Goal: Task Accomplishment & Management: Use online tool/utility

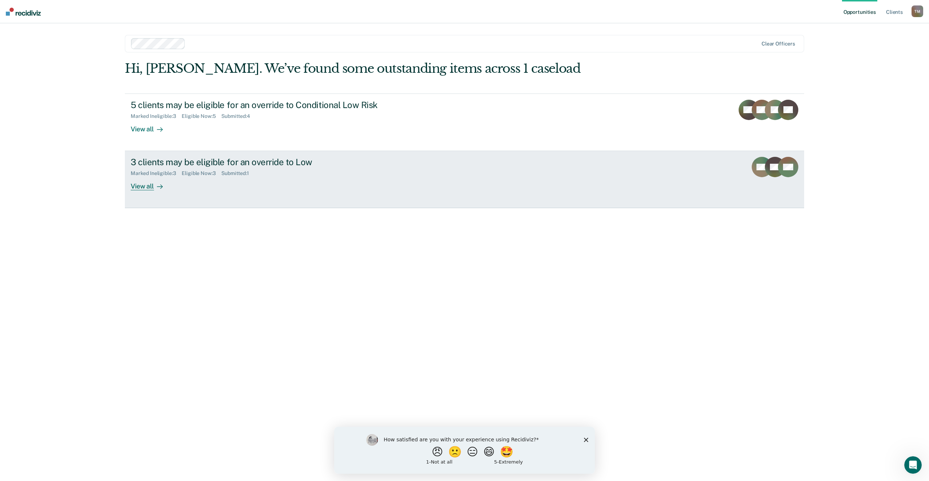
click at [148, 188] on div "View all" at bounding box center [151, 184] width 41 height 14
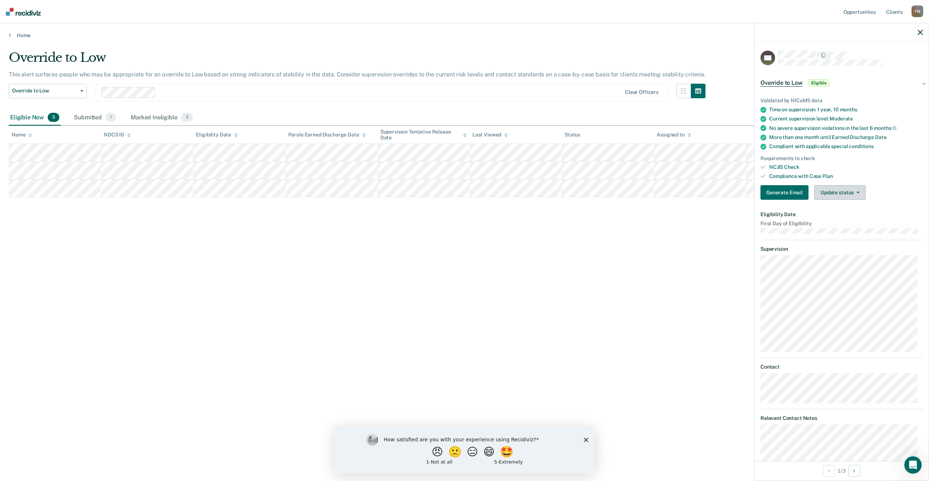
click at [838, 194] on button "Update status" at bounding box center [839, 192] width 51 height 15
click at [838, 222] on button "Mark Ineligible" at bounding box center [849, 222] width 70 height 12
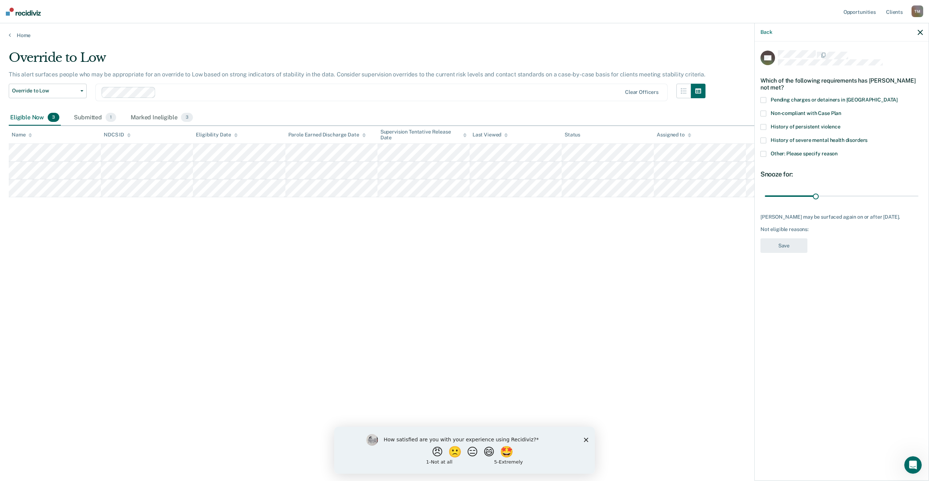
click at [764, 153] on span at bounding box center [763, 154] width 6 height 6
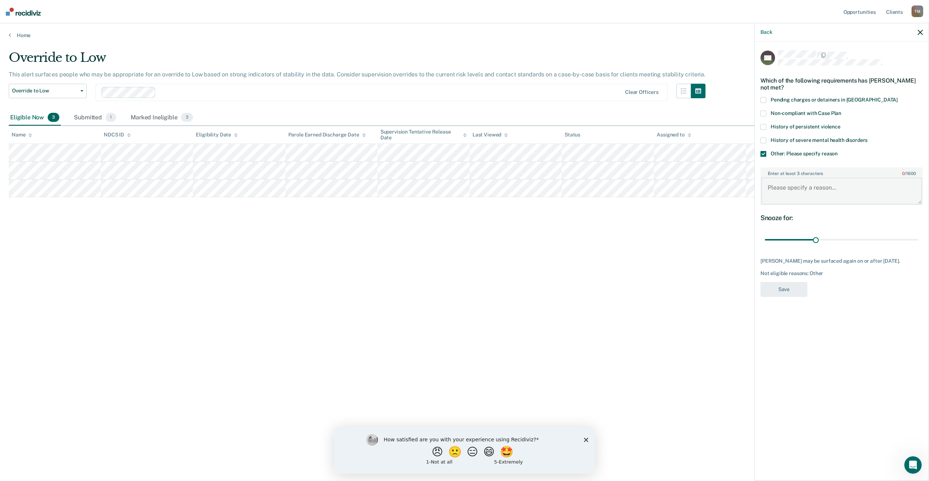
click at [788, 189] on textarea "Enter at least 3 characters 0 / 1600" at bounding box center [841, 191] width 161 height 27
type textarea "Starting to decrease other services, will monitor for compliance and stability …"
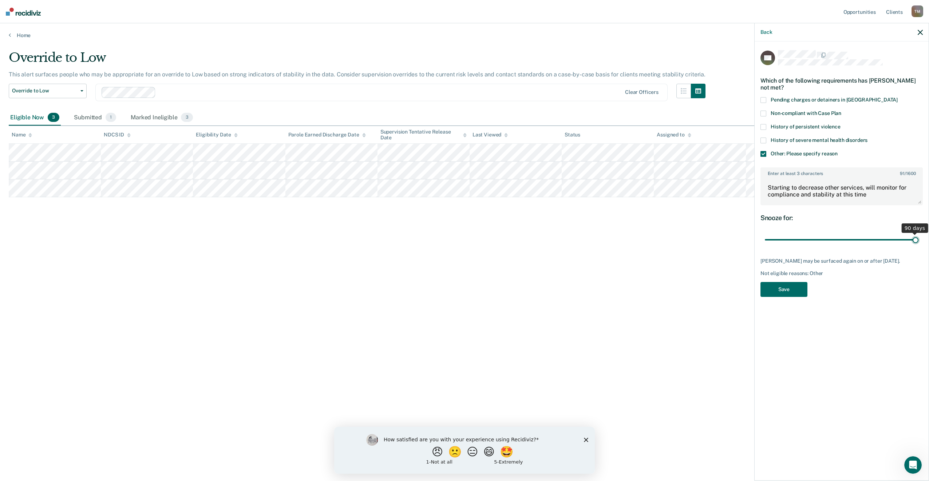
drag, startPoint x: 816, startPoint y: 240, endPoint x: 942, endPoint y: 231, distance: 126.6
type input "90"
click at [918, 234] on input "range" at bounding box center [842, 240] width 154 height 13
click at [785, 290] on button "Save" at bounding box center [783, 289] width 47 height 15
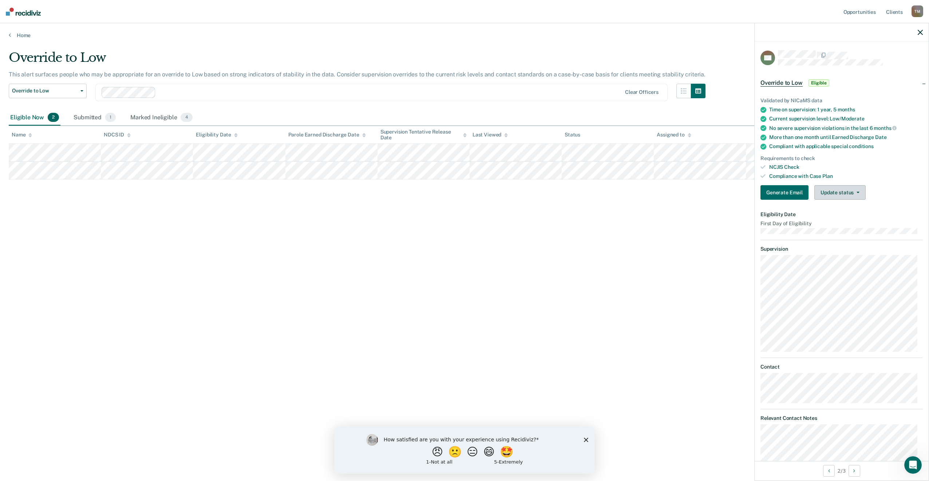
click at [848, 189] on button "Update status" at bounding box center [839, 192] width 51 height 15
click at [846, 221] on button "Mark Ineligible" at bounding box center [849, 222] width 70 height 12
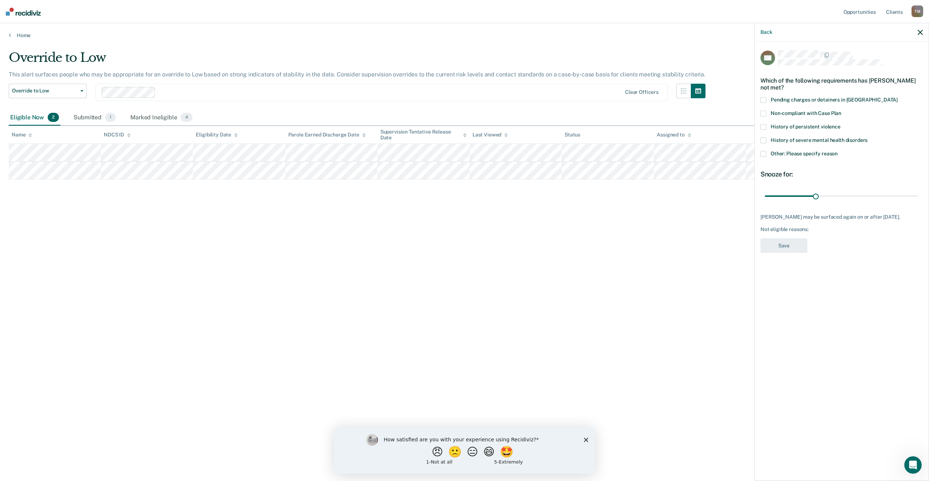
click at [765, 139] on span at bounding box center [763, 141] width 6 height 6
drag, startPoint x: 815, startPoint y: 194, endPoint x: 952, endPoint y: 194, distance: 136.9
type input "90"
click at [918, 194] on input "range" at bounding box center [842, 196] width 154 height 13
click at [787, 245] on button "Save" at bounding box center [783, 245] width 47 height 15
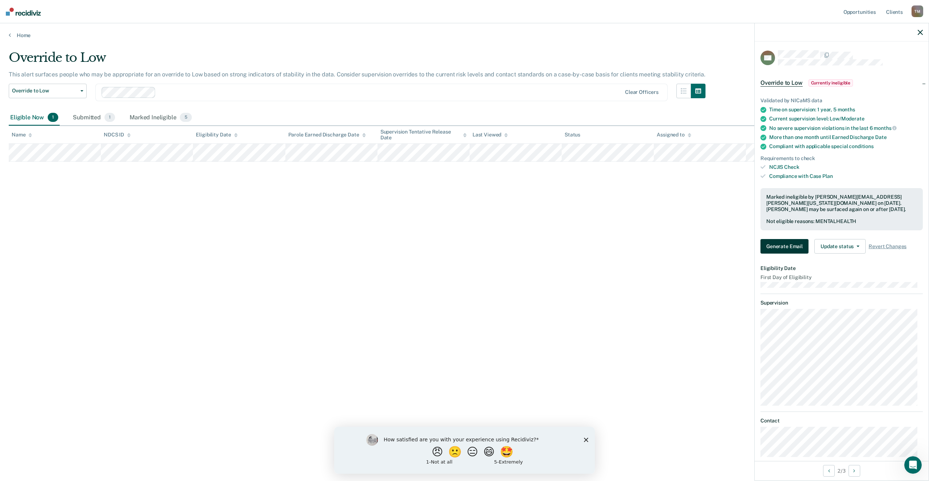
click at [789, 245] on button "Generate Email" at bounding box center [784, 246] width 48 height 15
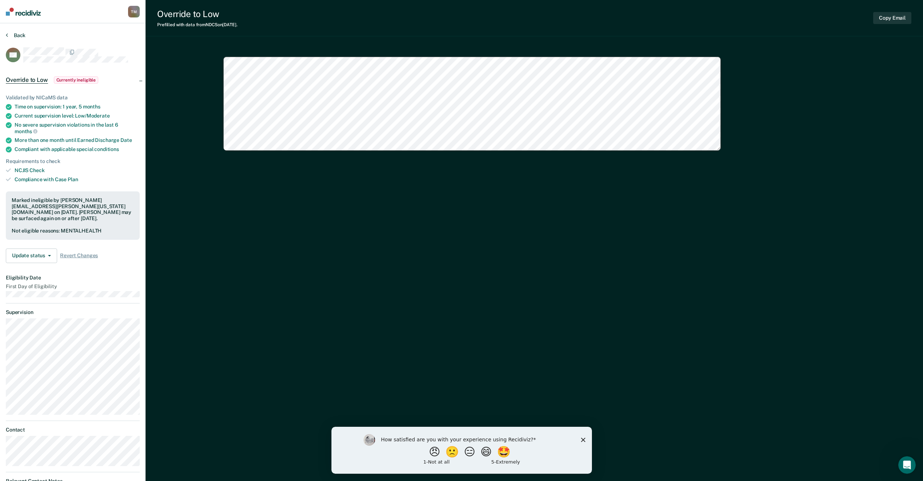
click at [15, 32] on button "Back" at bounding box center [16, 35] width 20 height 7
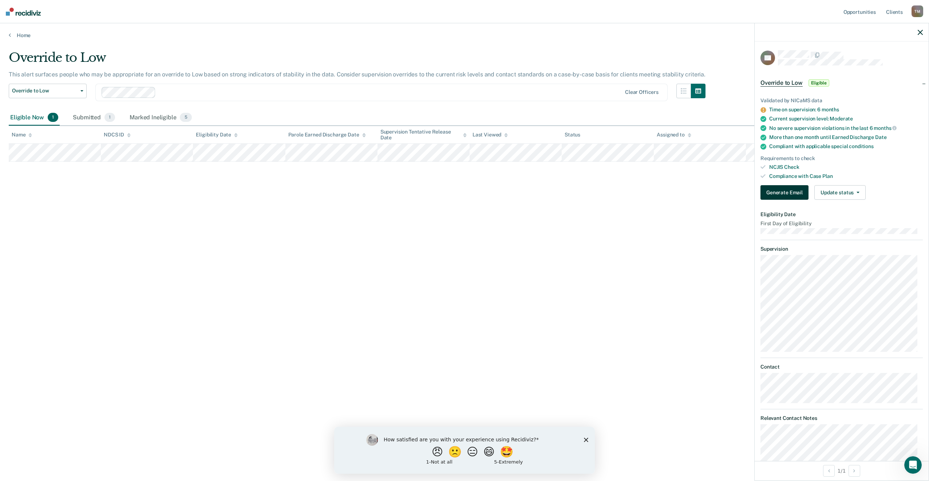
click at [781, 193] on button "Generate Email" at bounding box center [784, 192] width 48 height 15
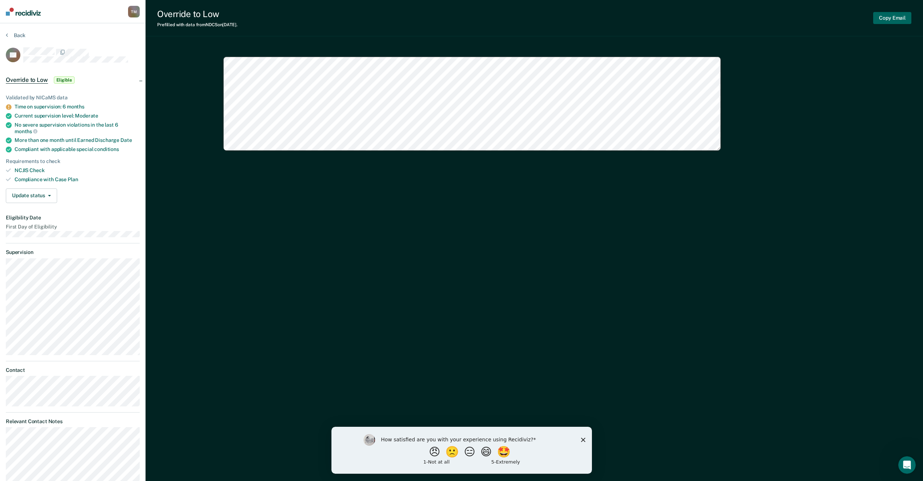
click at [905, 17] on button "Copy Email" at bounding box center [893, 18] width 38 height 12
type textarea "x"
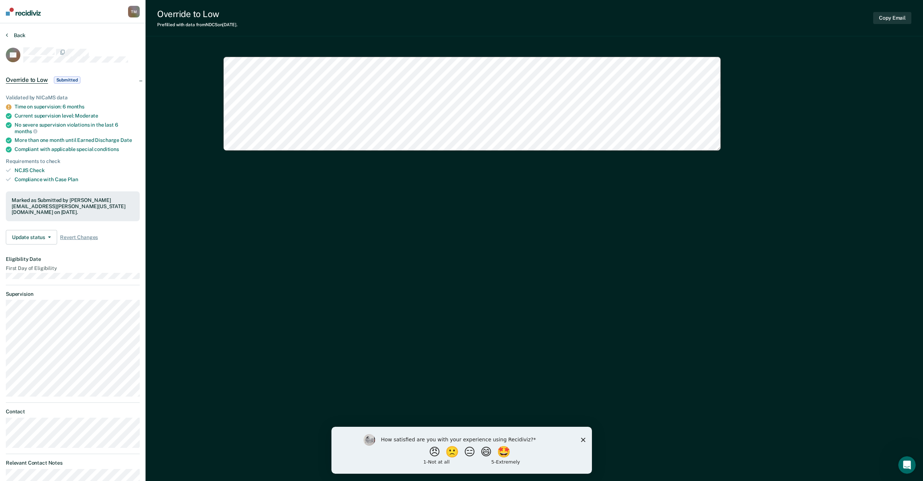
click at [15, 32] on button "Back" at bounding box center [16, 35] width 20 height 7
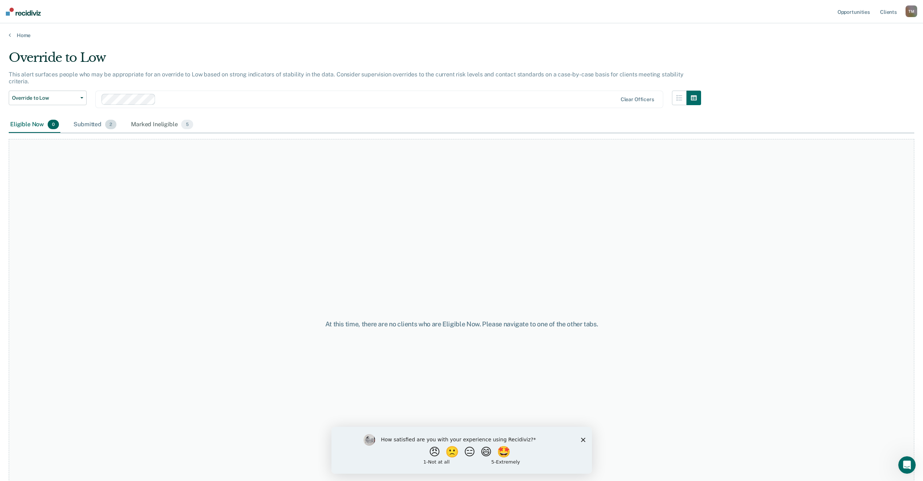
click at [88, 119] on div "Submitted 2" at bounding box center [95, 125] width 46 height 16
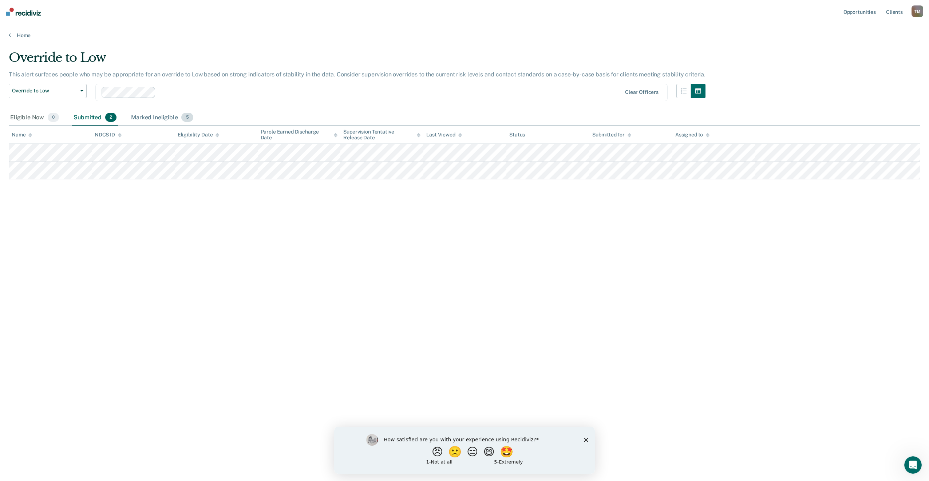
click at [161, 116] on div "Marked Ineligible 5" at bounding box center [162, 118] width 65 height 16
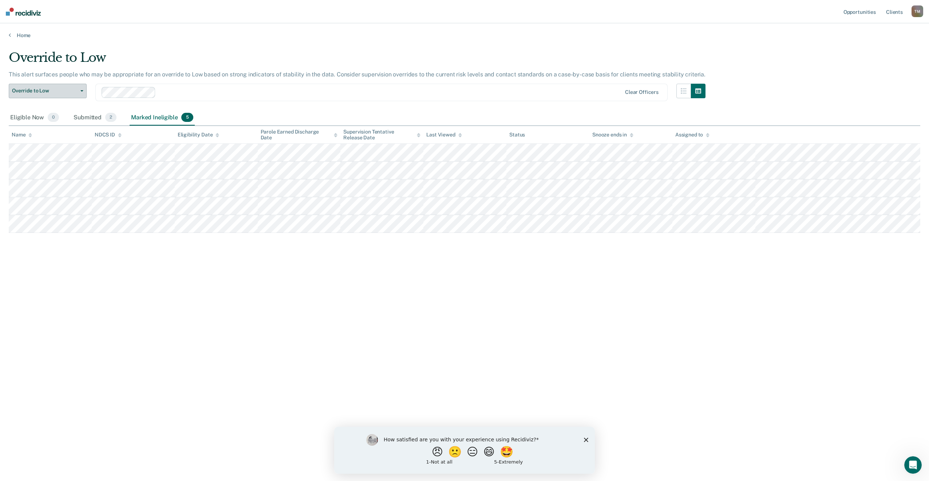
click at [83, 90] on button "Override to Low" at bounding box center [48, 91] width 78 height 15
click at [71, 105] on div "Override to Conditional Low Risk" at bounding box center [53, 109] width 77 height 12
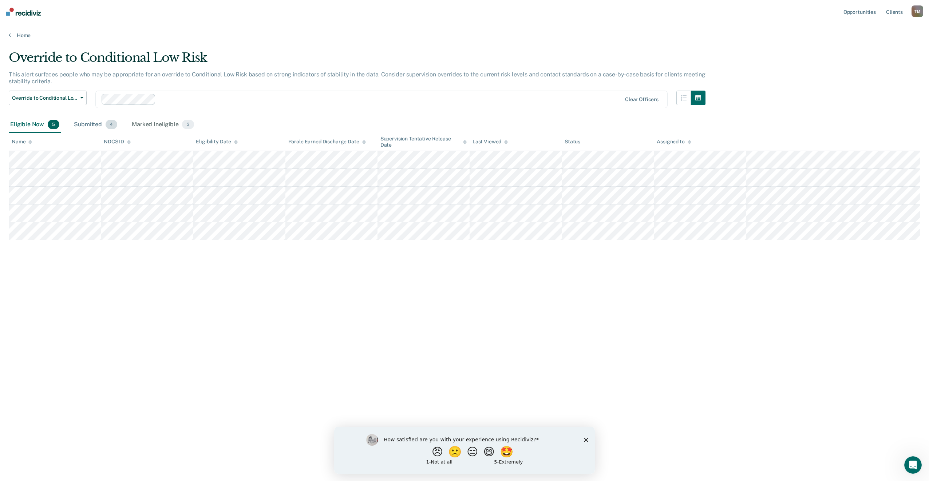
click at [89, 123] on div "Submitted 4" at bounding box center [95, 125] width 46 height 16
click at [29, 125] on div "Eligible Now 5" at bounding box center [35, 125] width 52 height 16
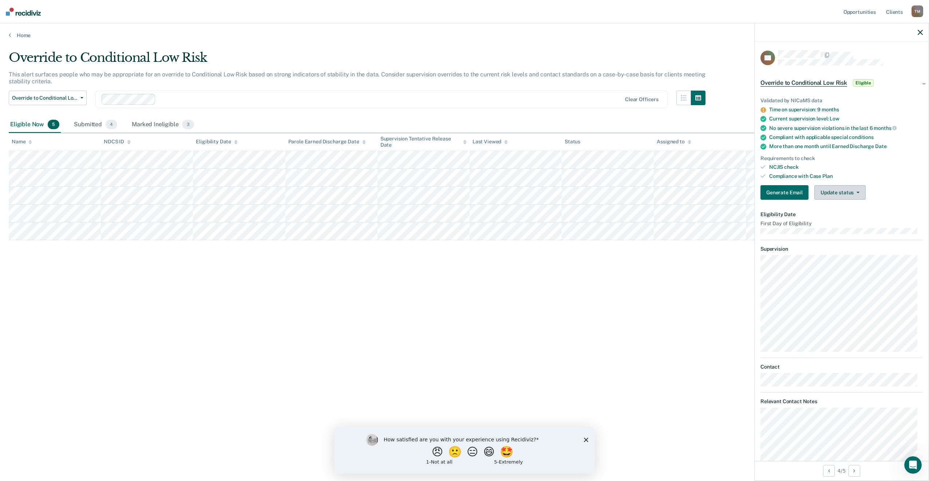
click at [850, 191] on button "Update status" at bounding box center [839, 192] width 51 height 15
click at [853, 221] on button "Mark Ineligible" at bounding box center [849, 222] width 70 height 12
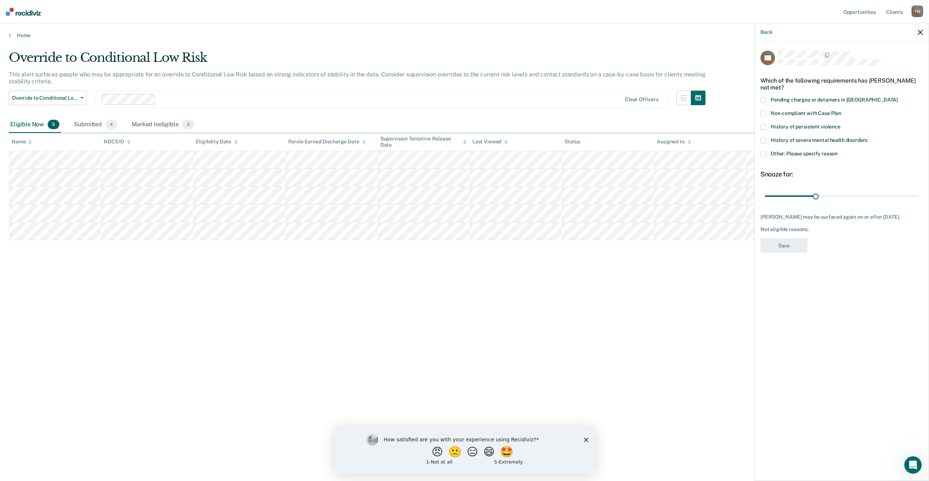
click at [762, 152] on span at bounding box center [763, 154] width 6 height 6
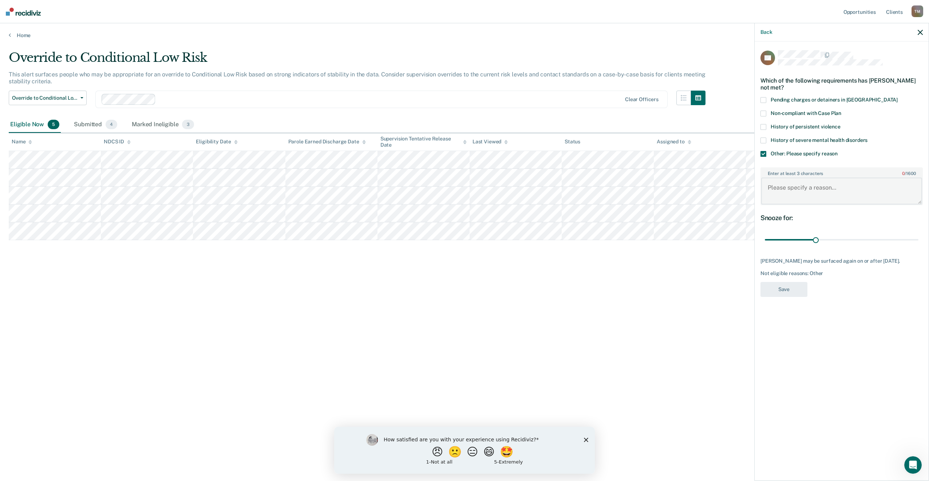
click at [806, 185] on textarea "Enter at least 3 characters 0 / 1600" at bounding box center [841, 191] width 161 height 27
type textarea "Client is again changing jobs and will be moving again."
drag, startPoint x: 814, startPoint y: 240, endPoint x: 937, endPoint y: 234, distance: 122.5
type input "90"
click at [918, 234] on input "range" at bounding box center [842, 240] width 154 height 13
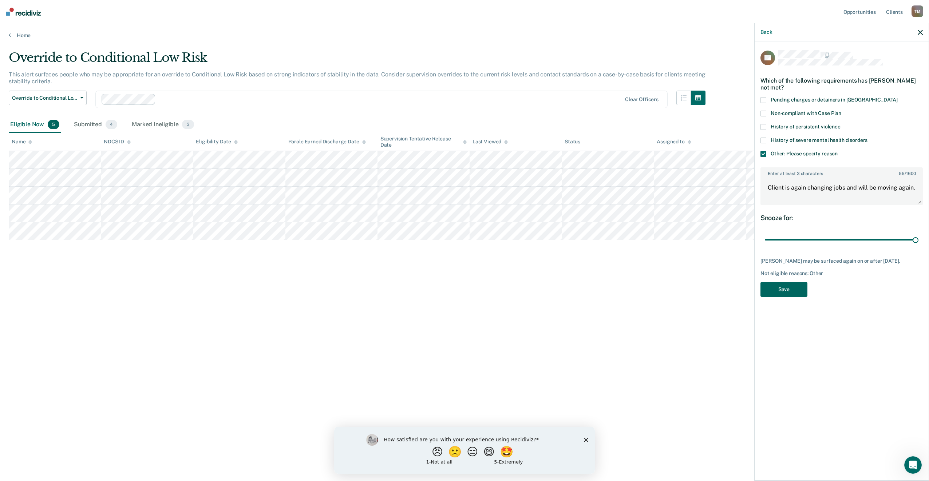
click at [793, 292] on button "Save" at bounding box center [783, 289] width 47 height 15
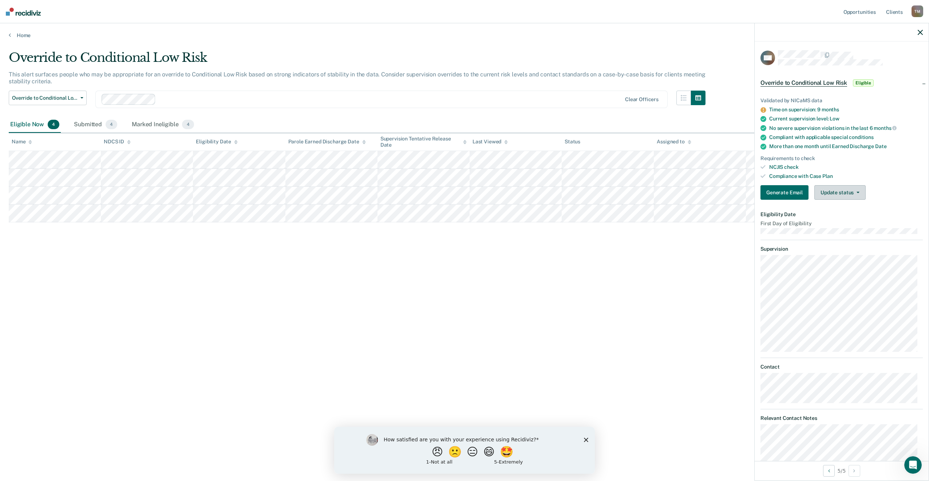
click at [844, 191] on button "Update status" at bounding box center [839, 192] width 51 height 15
click at [844, 220] on button "Mark Ineligible" at bounding box center [849, 222] width 70 height 12
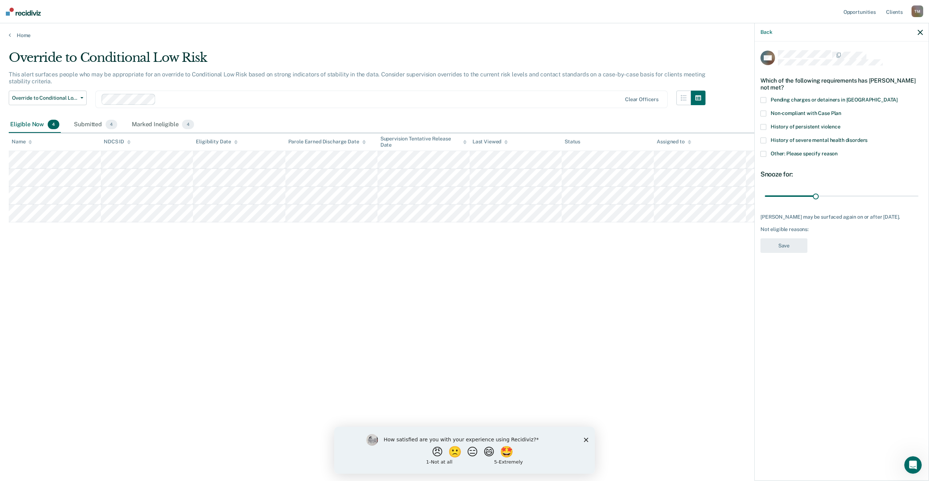
click at [762, 140] on span at bounding box center [763, 141] width 6 height 6
drag, startPoint x: 815, startPoint y: 195, endPoint x: 940, endPoint y: 191, distance: 125.6
type input "90"
click at [918, 191] on input "range" at bounding box center [842, 196] width 154 height 13
click at [790, 253] on button "Save" at bounding box center [783, 245] width 47 height 15
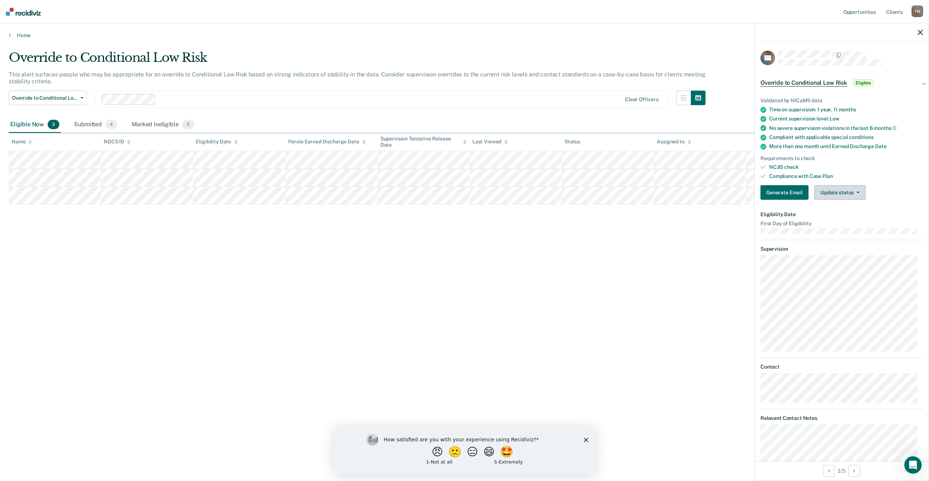
click at [840, 191] on button "Update status" at bounding box center [839, 192] width 51 height 15
click at [849, 222] on button "Mark Ineligible" at bounding box center [849, 222] width 70 height 12
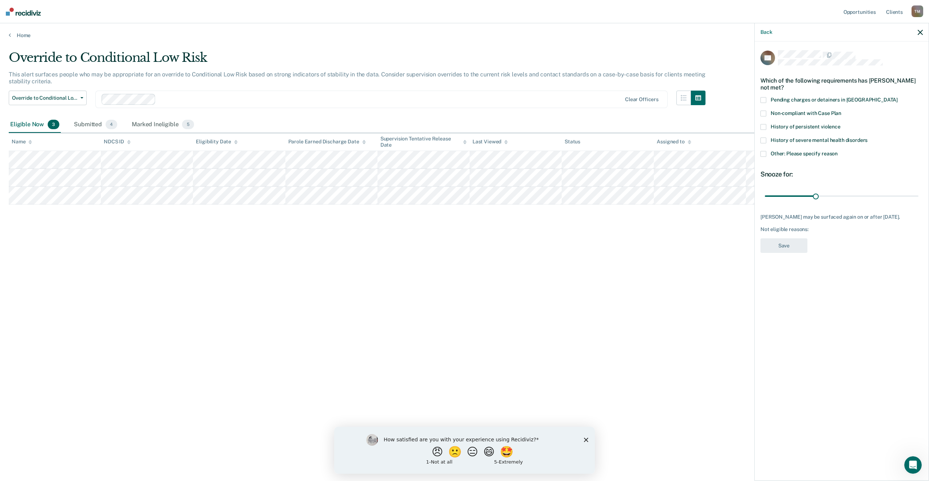
click at [764, 153] on span at bounding box center [763, 154] width 6 height 6
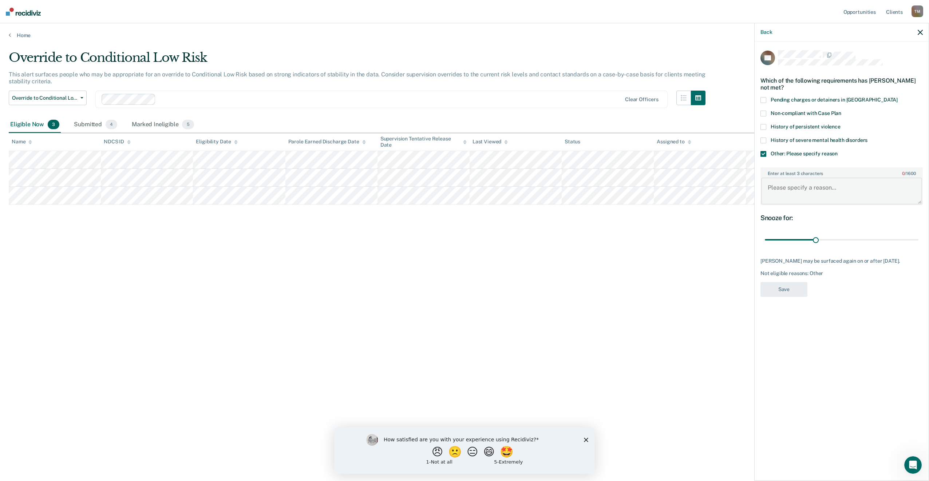
click at [788, 186] on textarea "Enter at least 3 characters 0 / 1600" at bounding box center [841, 191] width 161 height 27
type textarea "Seeking early discharge from sending state first."
drag, startPoint x: 817, startPoint y: 239, endPoint x: 956, endPoint y: 238, distance: 139.1
type input "90"
click at [918, 238] on input "range" at bounding box center [842, 240] width 154 height 13
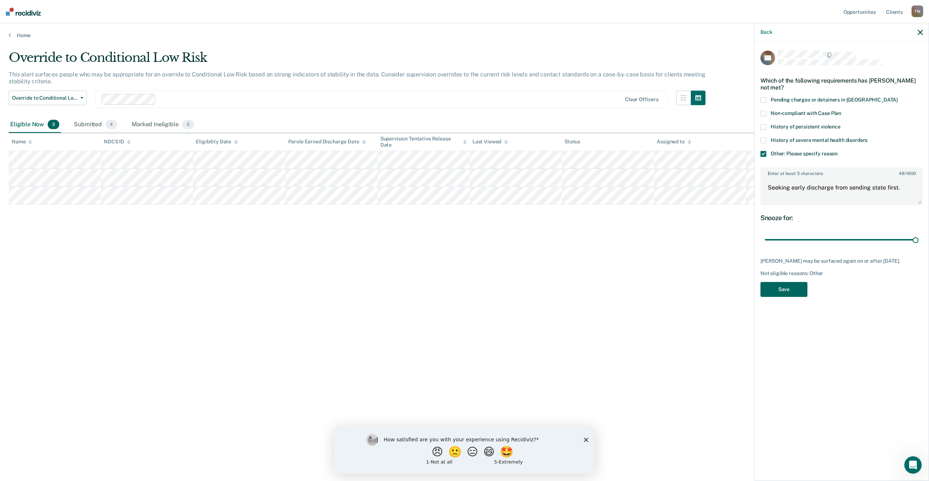
click at [788, 290] on button "Save" at bounding box center [783, 289] width 47 height 15
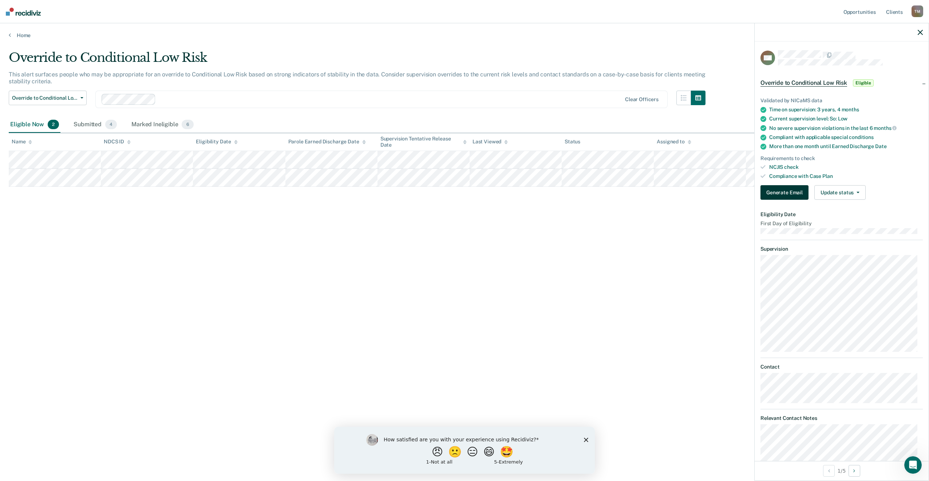
click at [783, 191] on button "Generate Email" at bounding box center [784, 192] width 48 height 15
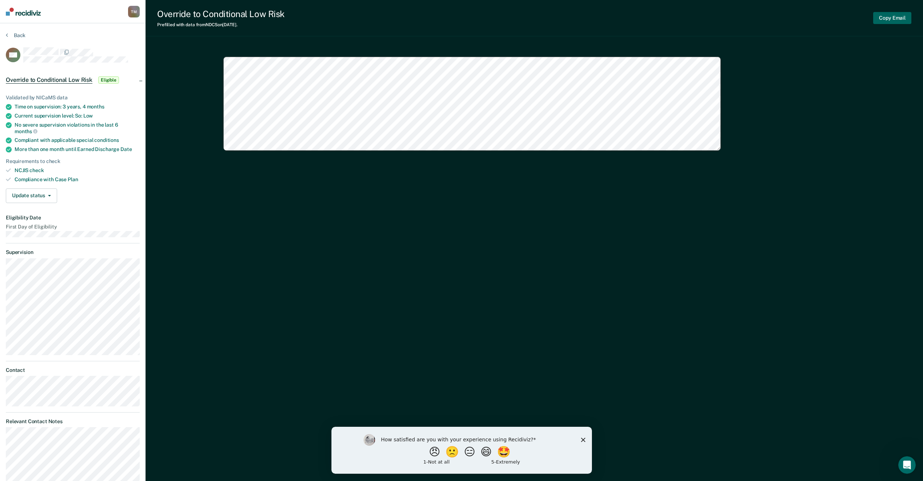
click at [890, 17] on button "Copy Email" at bounding box center [893, 18] width 38 height 12
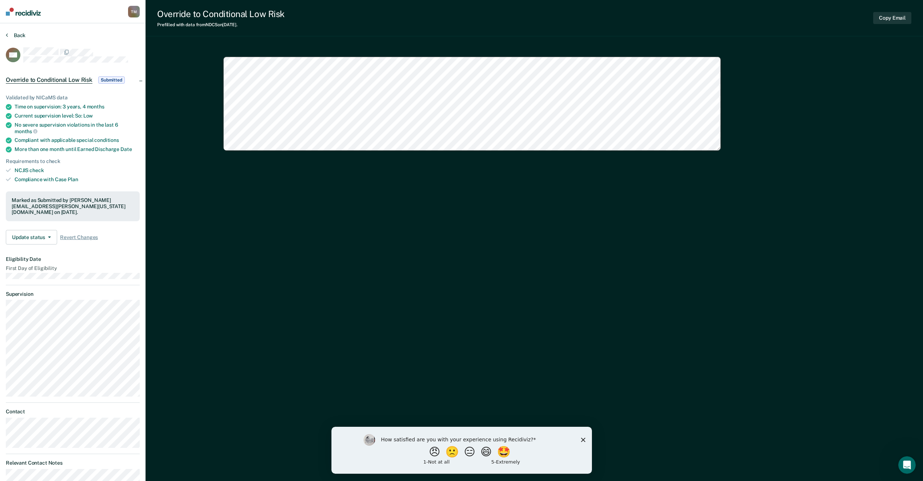
click at [18, 33] on button "Back" at bounding box center [16, 35] width 20 height 7
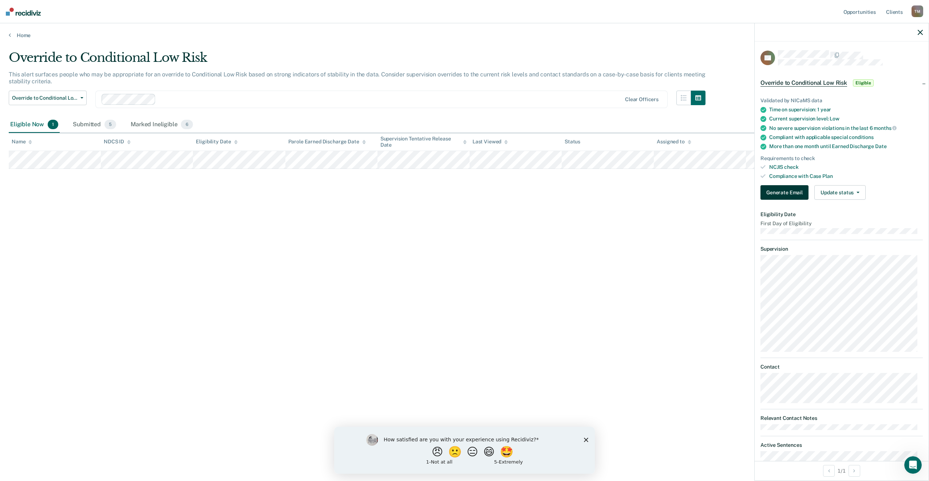
click at [793, 193] on button "Generate Email" at bounding box center [784, 192] width 48 height 15
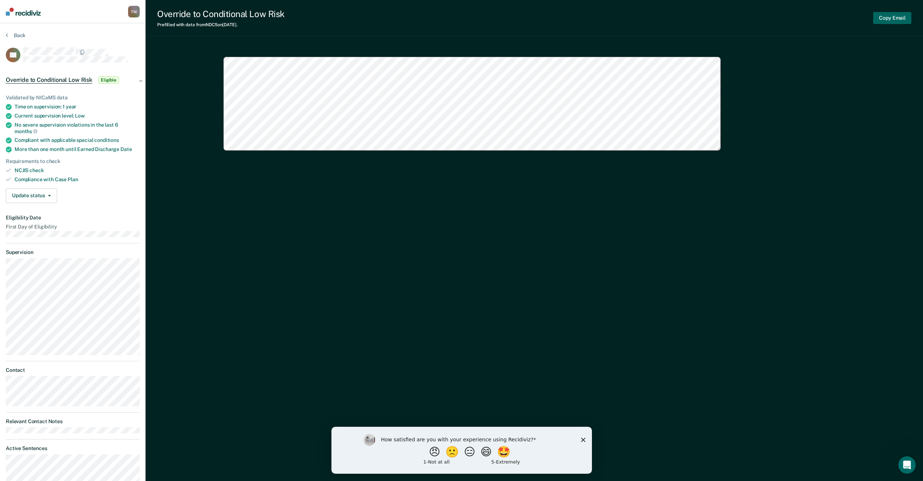
click at [893, 17] on button "Copy Email" at bounding box center [893, 18] width 38 height 12
type textarea "x"
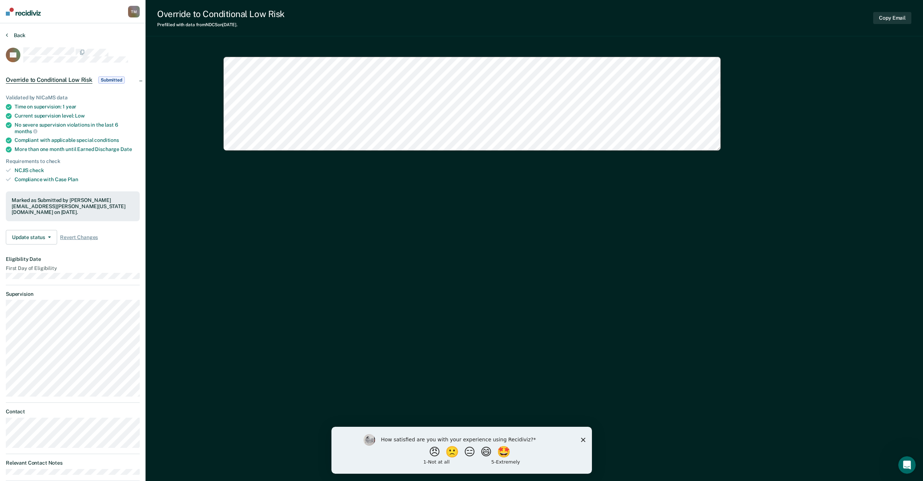
click at [19, 37] on button "Back" at bounding box center [16, 35] width 20 height 7
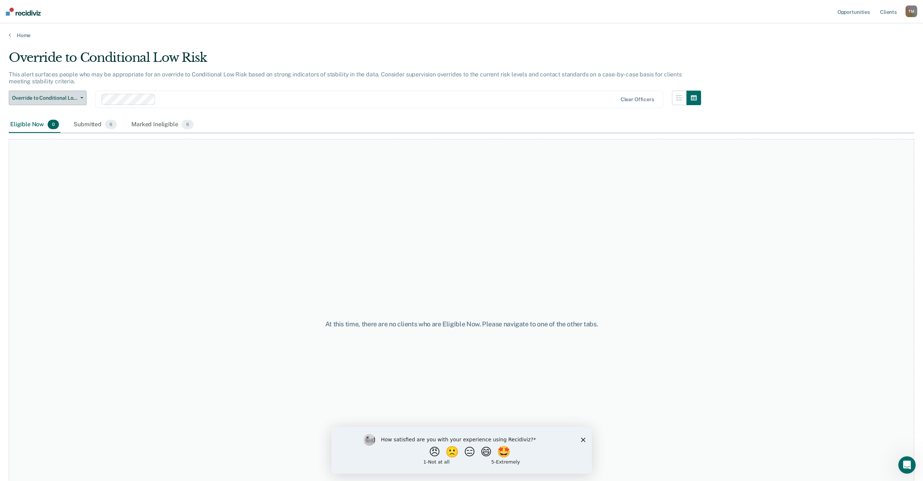
click at [71, 100] on span "Override to Conditional Low Risk" at bounding box center [45, 98] width 66 height 6
click at [70, 130] on div "Override to Low" at bounding box center [56, 127] width 83 height 12
